Goal: Transaction & Acquisition: Subscribe to service/newsletter

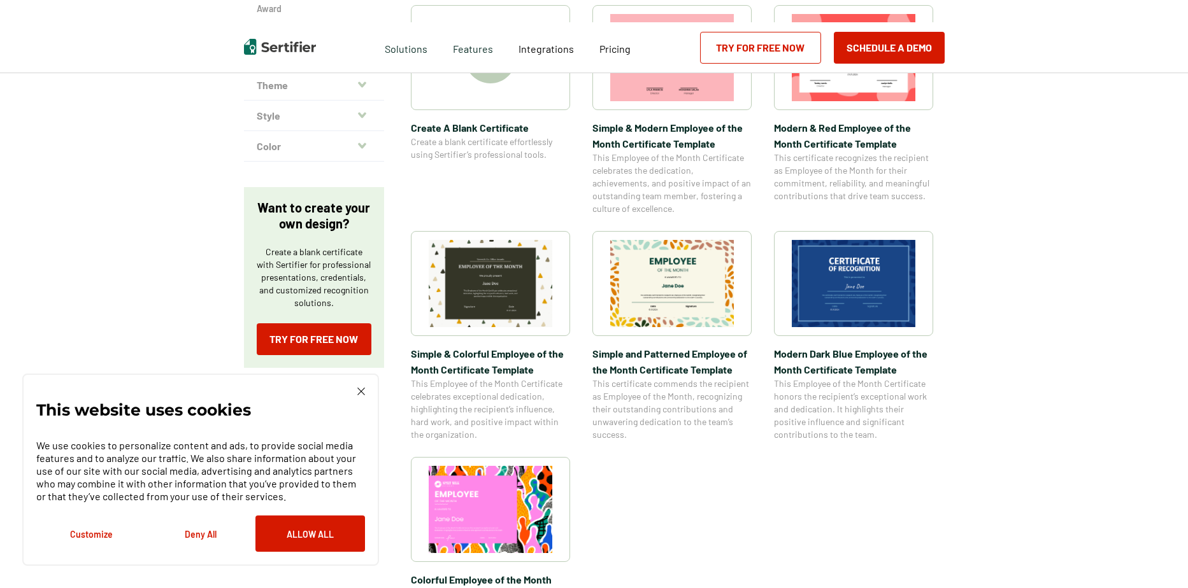
click at [499, 287] on img at bounding box center [491, 283] width 124 height 87
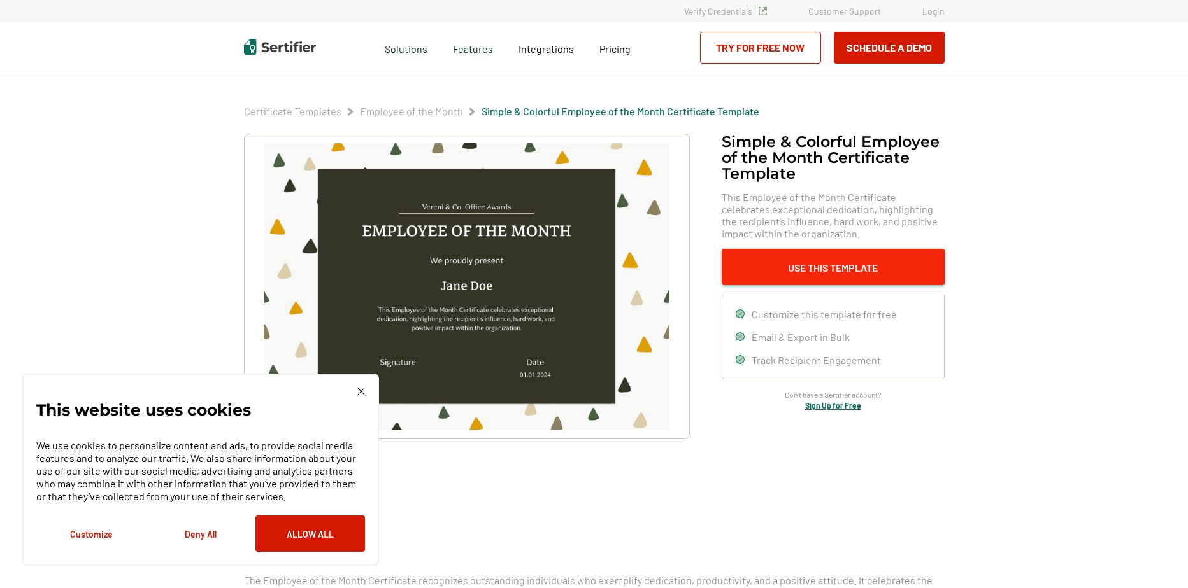
click at [796, 268] on button "Use This Template" at bounding box center [832, 267] width 223 height 36
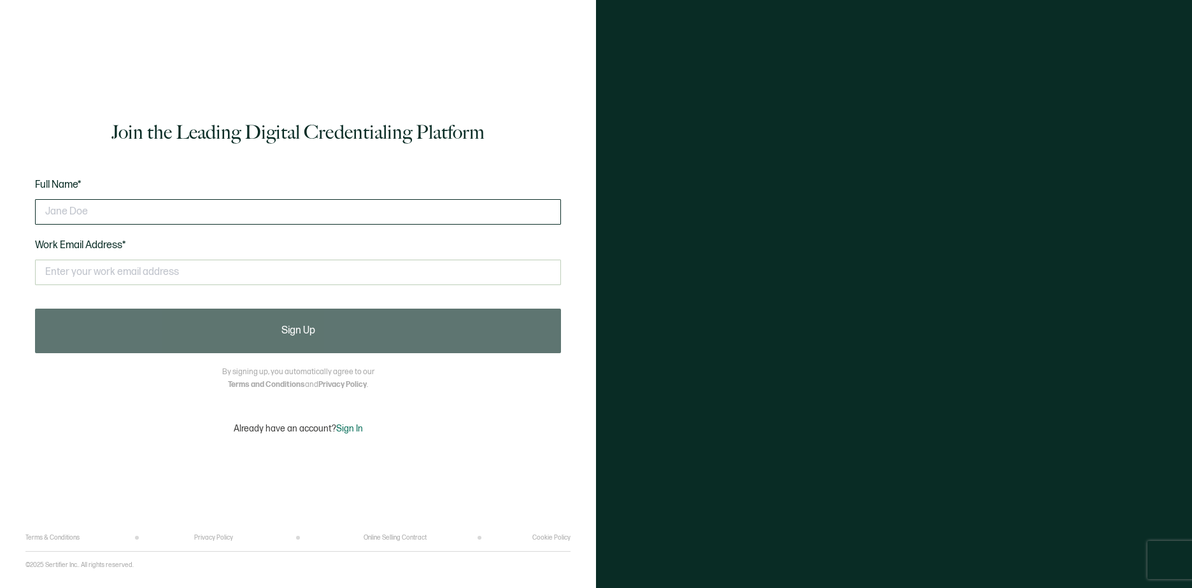
click at [294, 215] on input "text" at bounding box center [298, 211] width 526 height 25
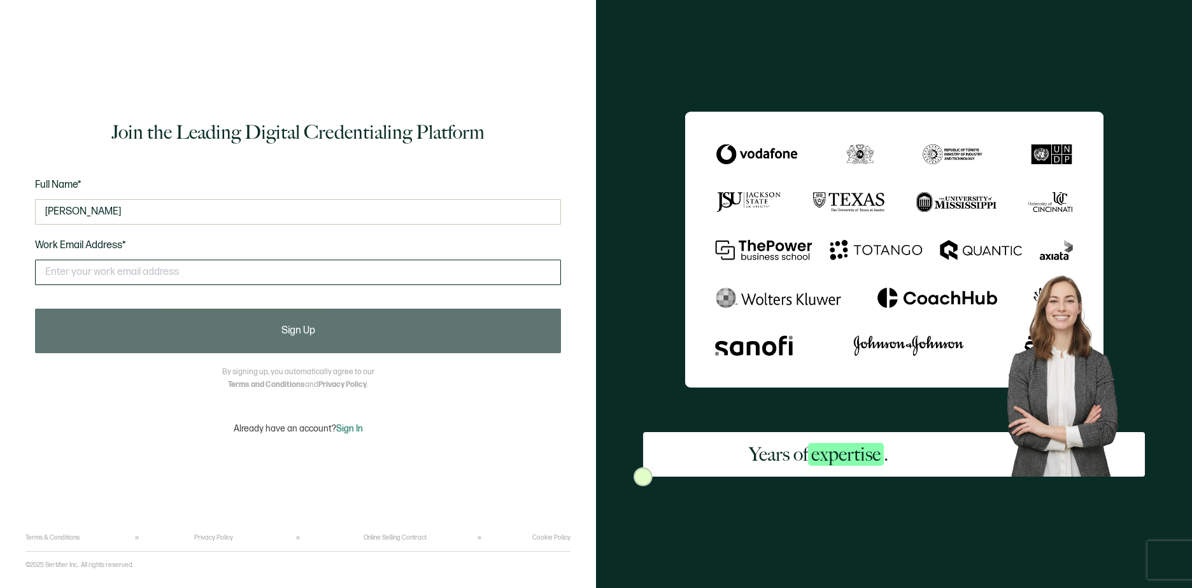
type input "Dayxon Ramirez"
click at [256, 271] on input "text" at bounding box center [298, 272] width 526 height 25
type input "dpjbusiness@gmail.com"
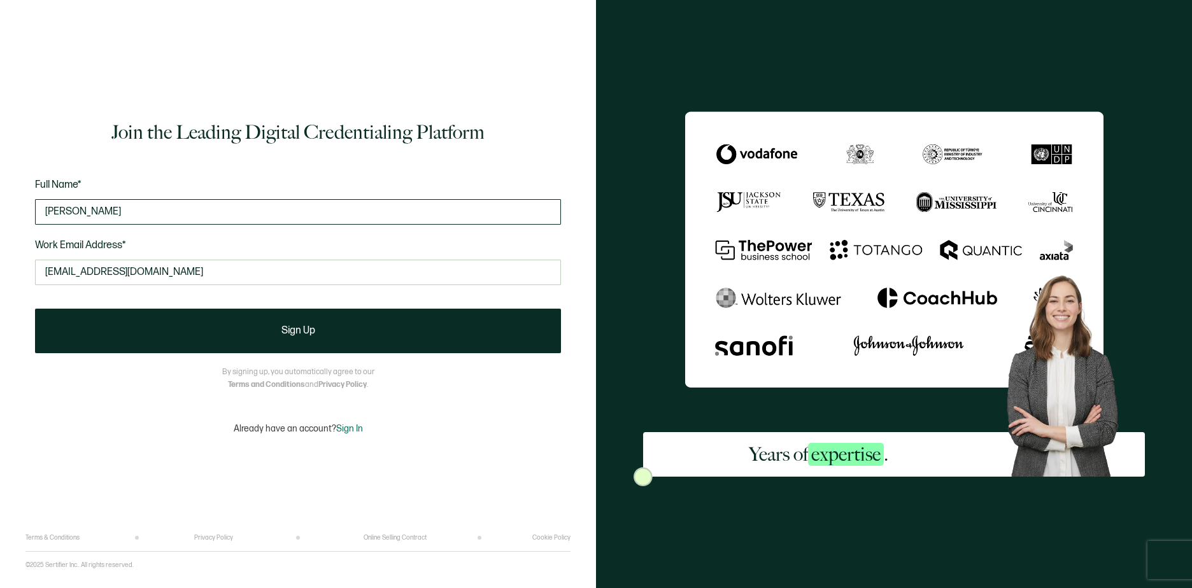
click at [238, 218] on input "Dayxon Ramirez" at bounding box center [298, 211] width 526 height 25
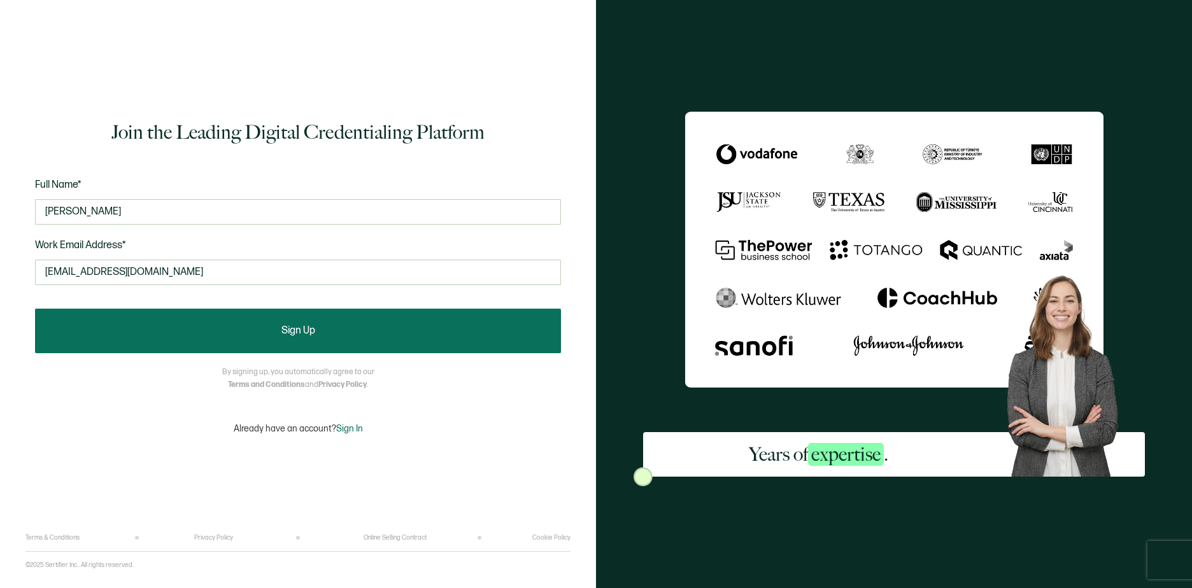
type input "dai jackson"
click at [291, 320] on button "Sign Up" at bounding box center [298, 331] width 526 height 45
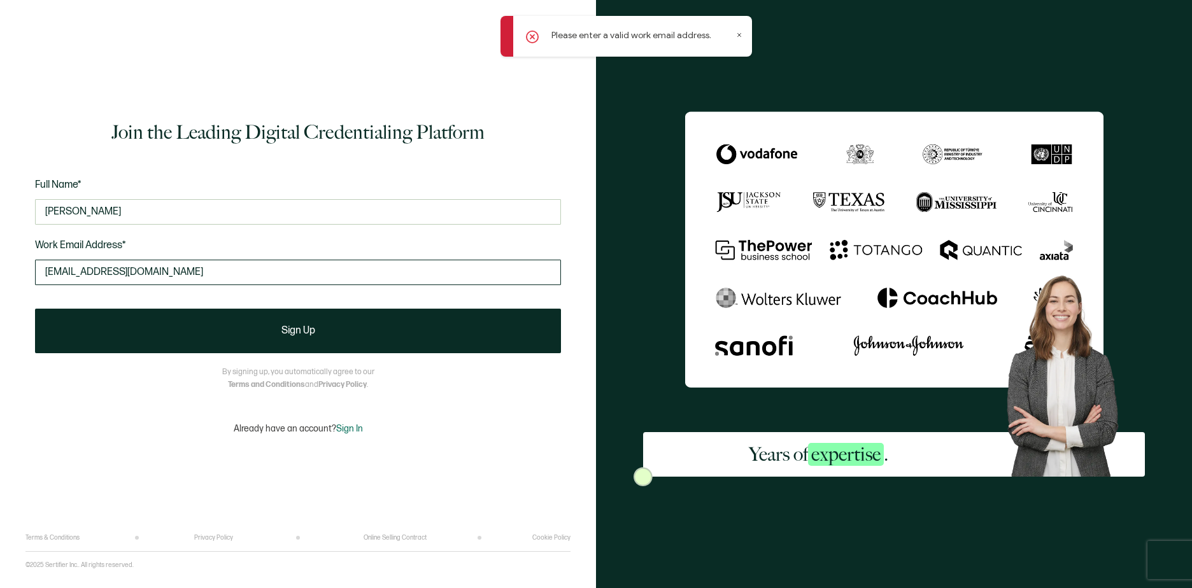
click at [300, 278] on input "dpjbusiness@gmail.com" at bounding box center [298, 272] width 526 height 25
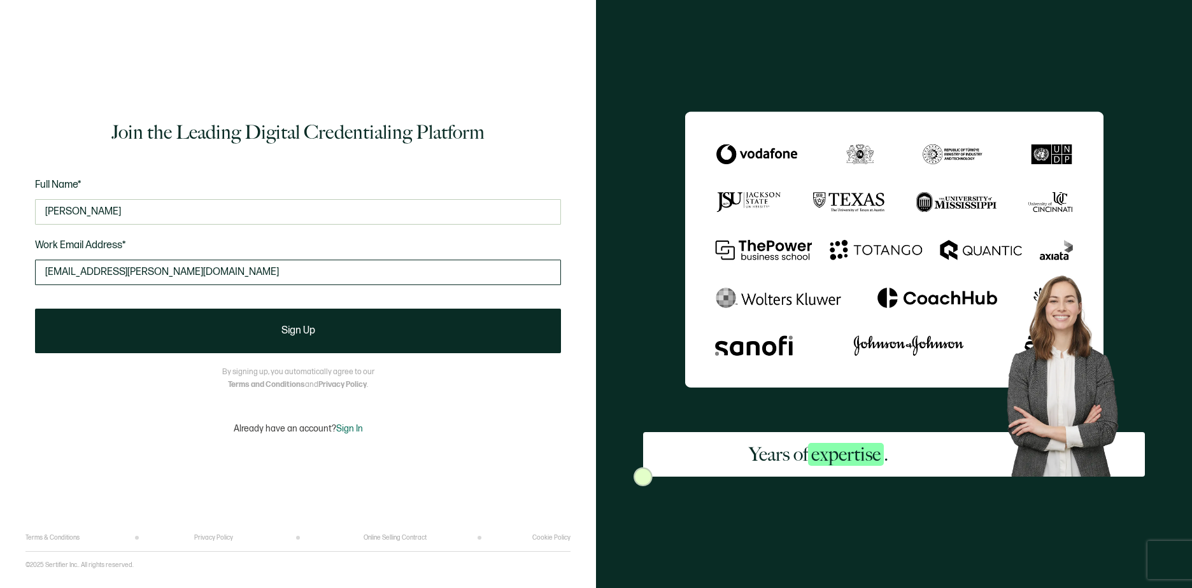
type input "dai.jackson@atriumhospitality.com"
